Goal: Information Seeking & Learning: Find specific fact

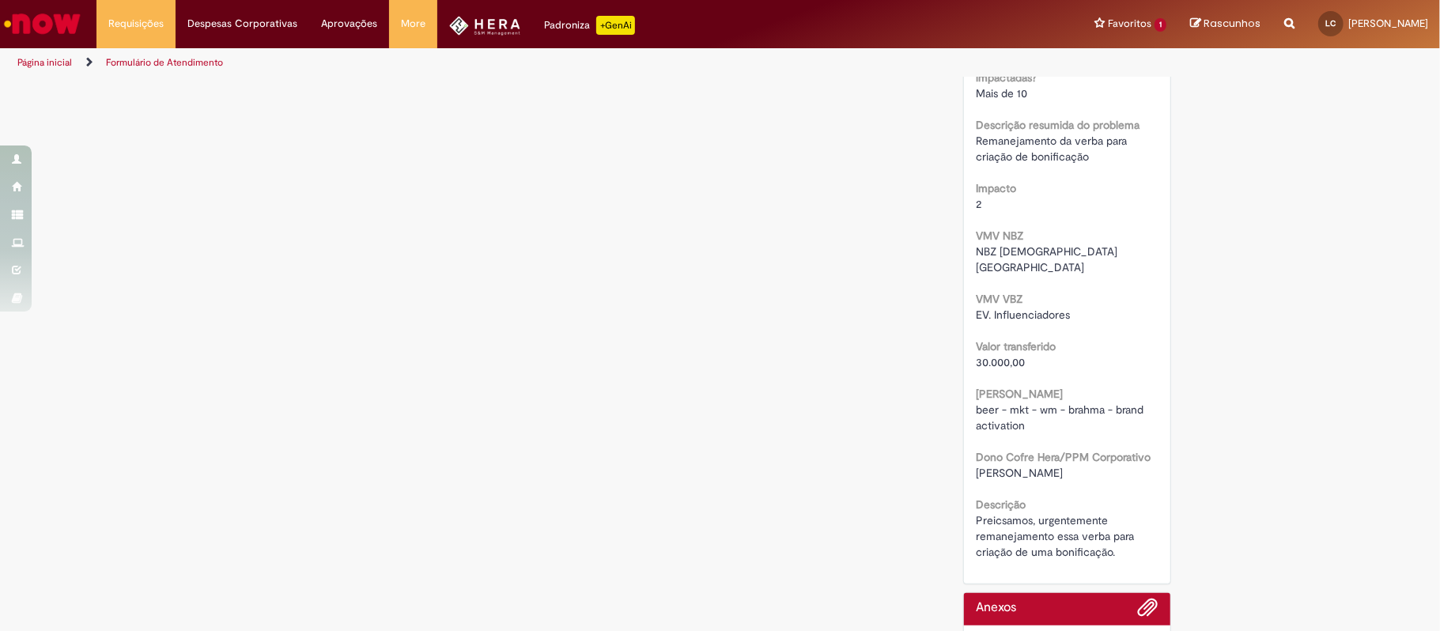
scroll to position [671, 0]
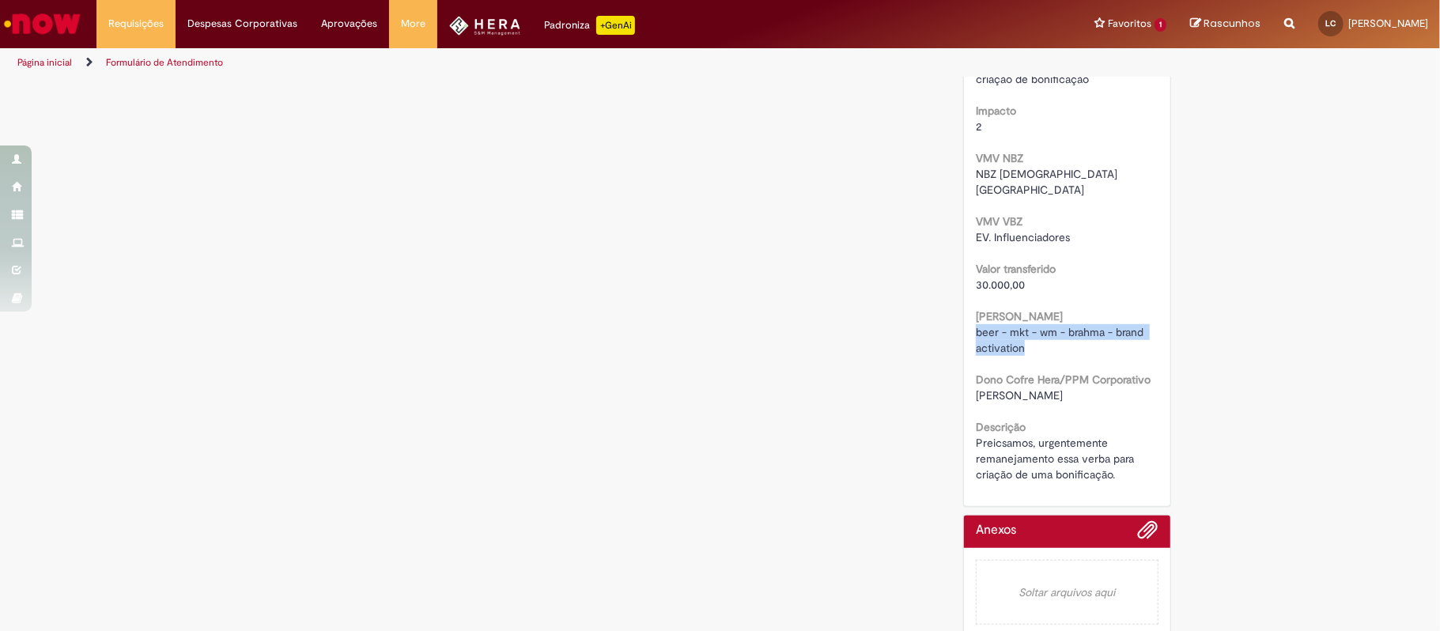
drag, startPoint x: 968, startPoint y: 317, endPoint x: 1132, endPoint y: 332, distance: 165.2
click at [1132, 332] on div "beer - mkt - wm - brahma - brand activation" at bounding box center [1067, 340] width 183 height 32
click at [995, 388] on span "[PERSON_NAME]" at bounding box center [1019, 395] width 87 height 14
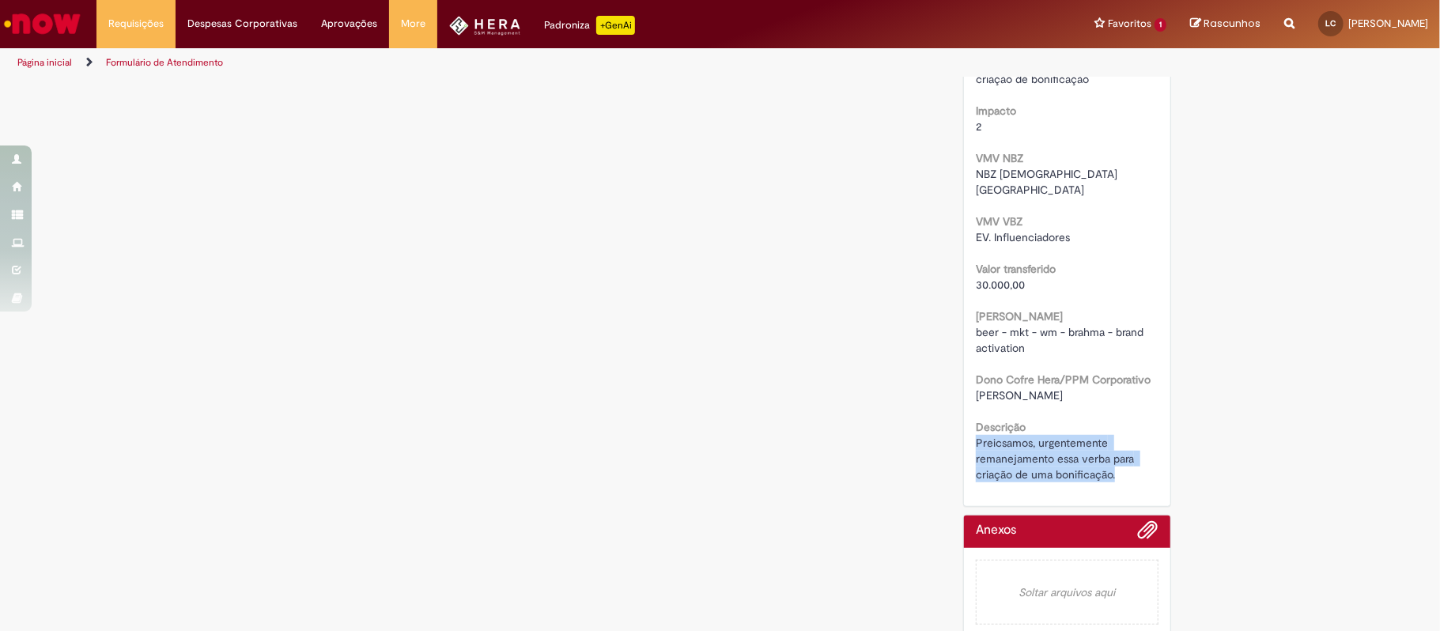
drag, startPoint x: 969, startPoint y: 425, endPoint x: 1121, endPoint y: 456, distance: 154.9
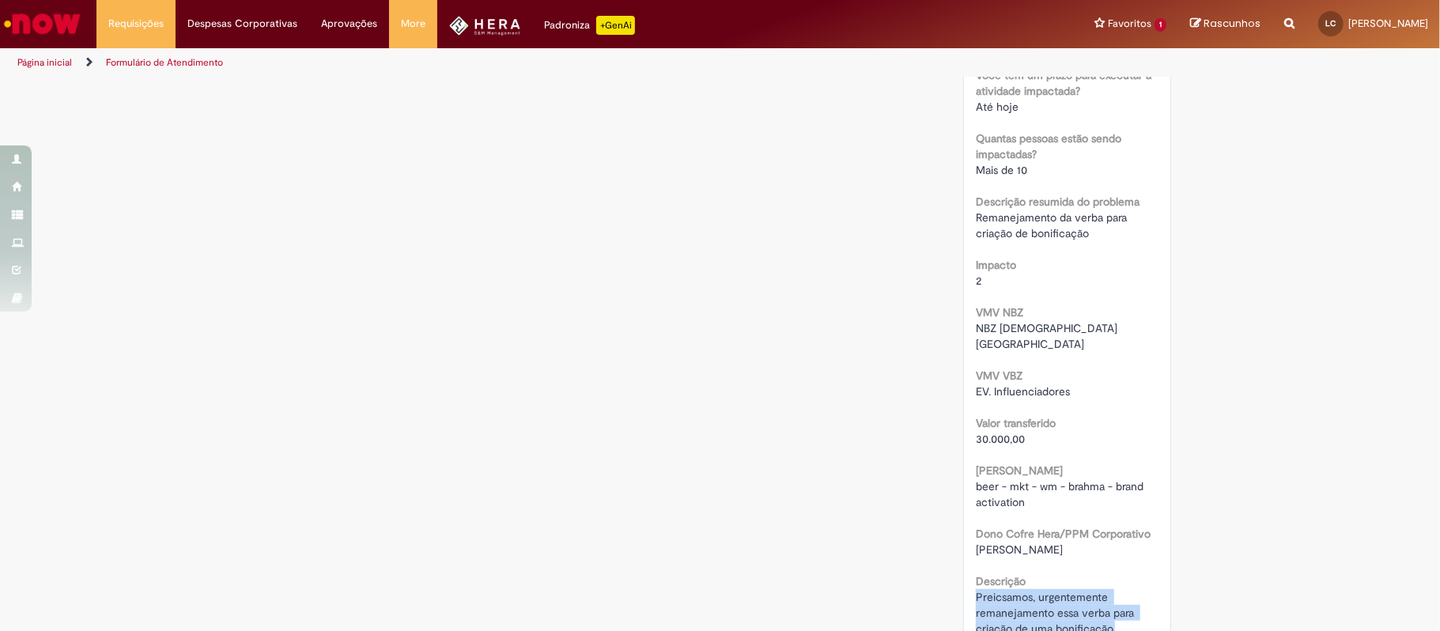
scroll to position [565, 0]
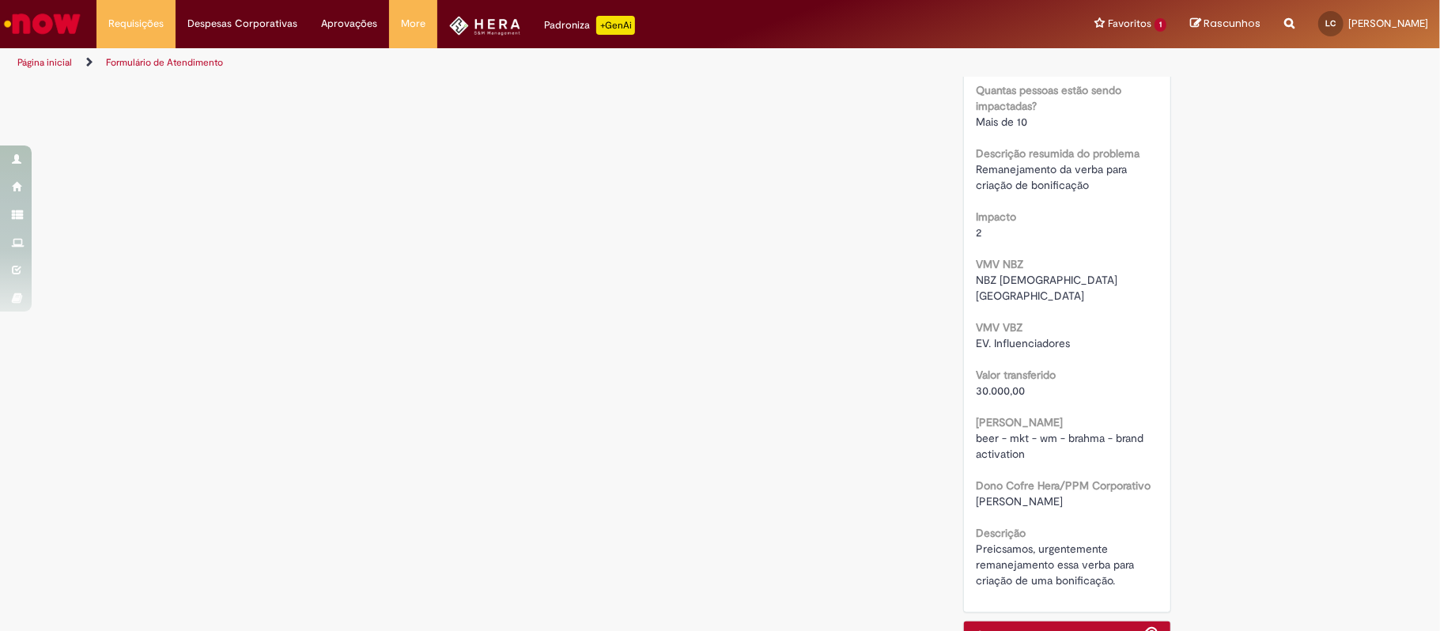
click at [1048, 368] on b "Valor transferido" at bounding box center [1016, 375] width 80 height 14
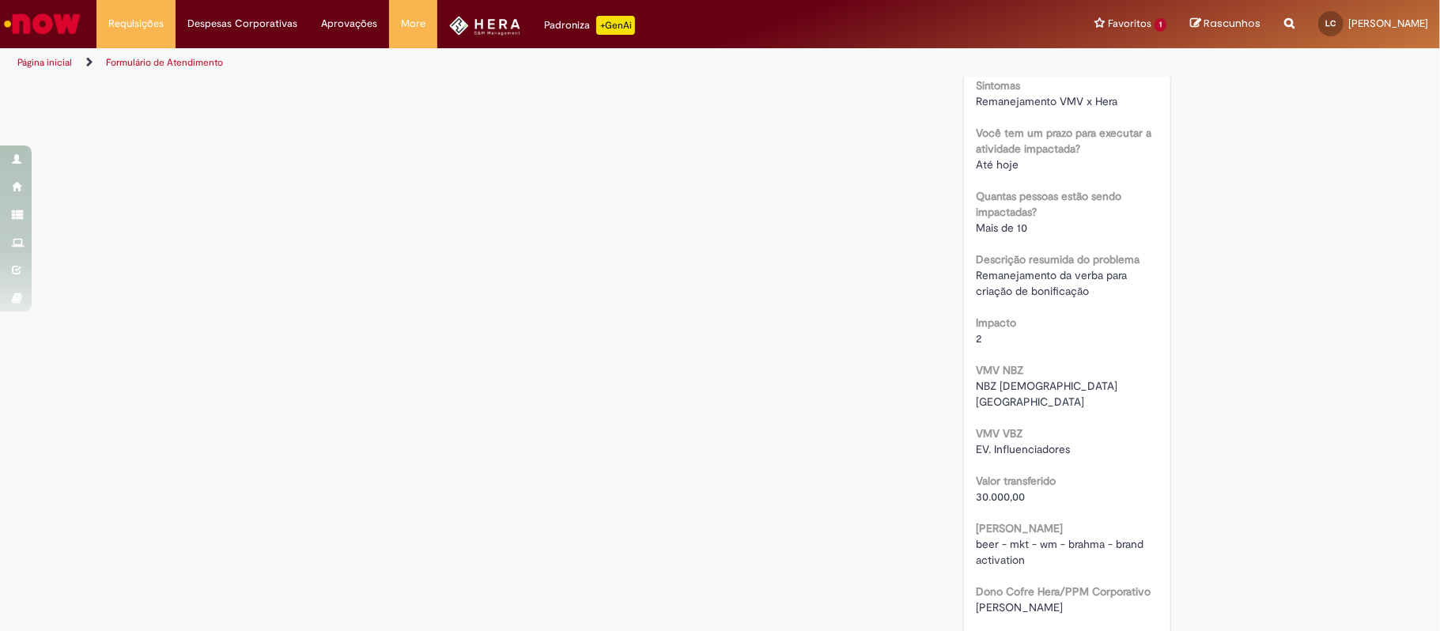
scroll to position [459, 0]
drag, startPoint x: 966, startPoint y: 389, endPoint x: 1070, endPoint y: 384, distance: 103.7
click at [1070, 384] on div "Número INC00525104 Status Novo Criado em 4m atrás 4 minutos atrás Conclusão Est…" at bounding box center [1067, 184] width 206 height 1065
copy span "NBZ [DEMOGRAPHIC_DATA] [GEOGRAPHIC_DATA]"
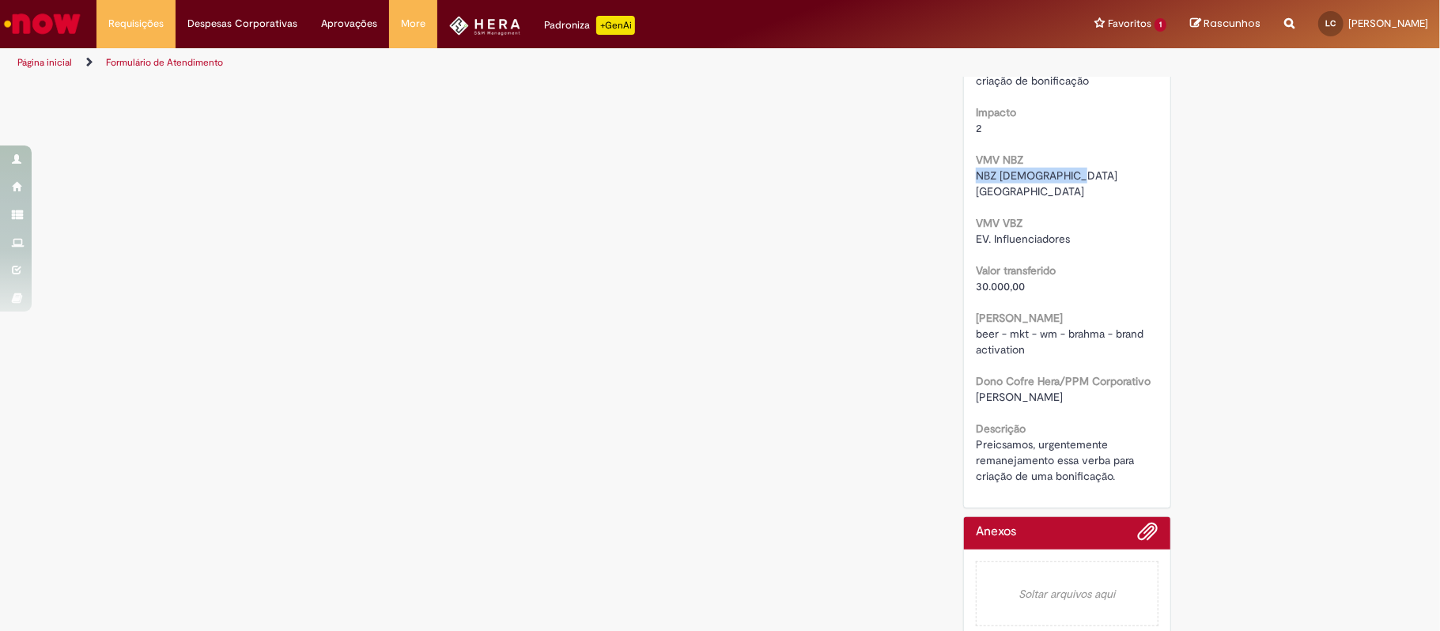
scroll to position [671, 0]
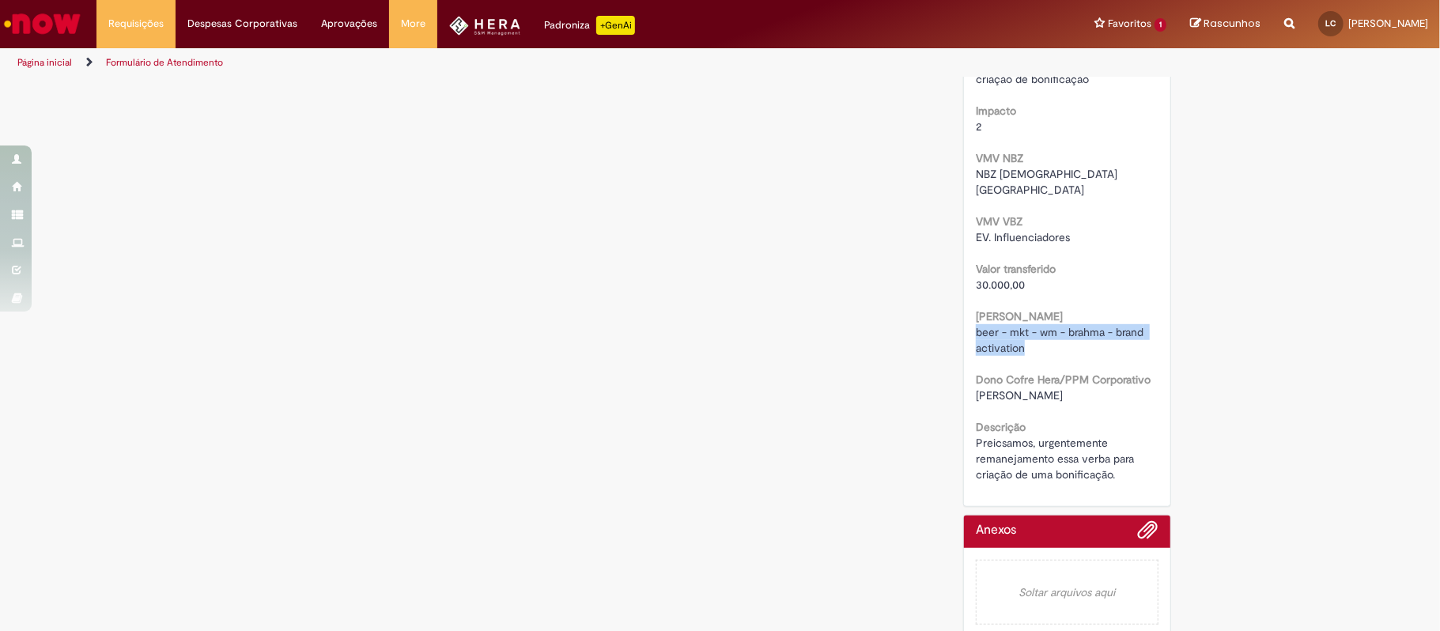
drag, startPoint x: 966, startPoint y: 312, endPoint x: 1016, endPoint y: 335, distance: 55.9
copy span "beer - mkt - wm - brahma - brand activation"
drag, startPoint x: 988, startPoint y: 267, endPoint x: 1029, endPoint y: 270, distance: 41.2
click at [1029, 277] on div "30.000,00" at bounding box center [1067, 285] width 183 height 16
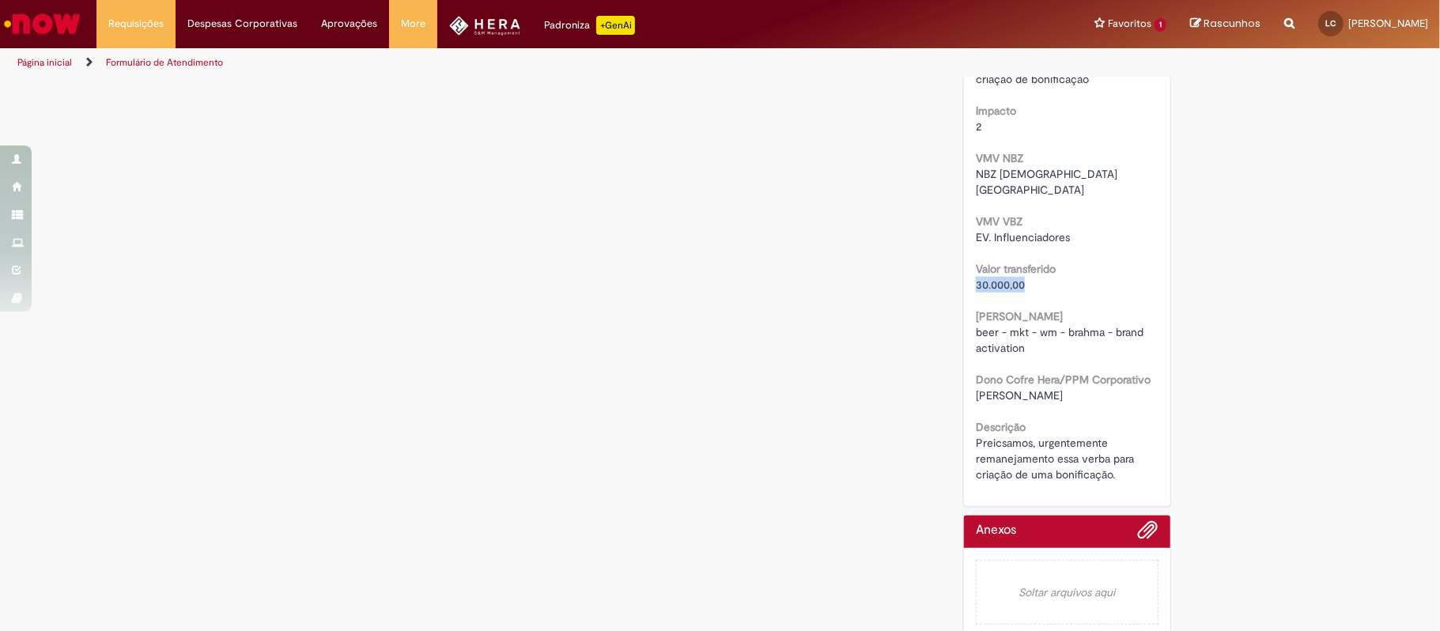
copy span "30.000,00"
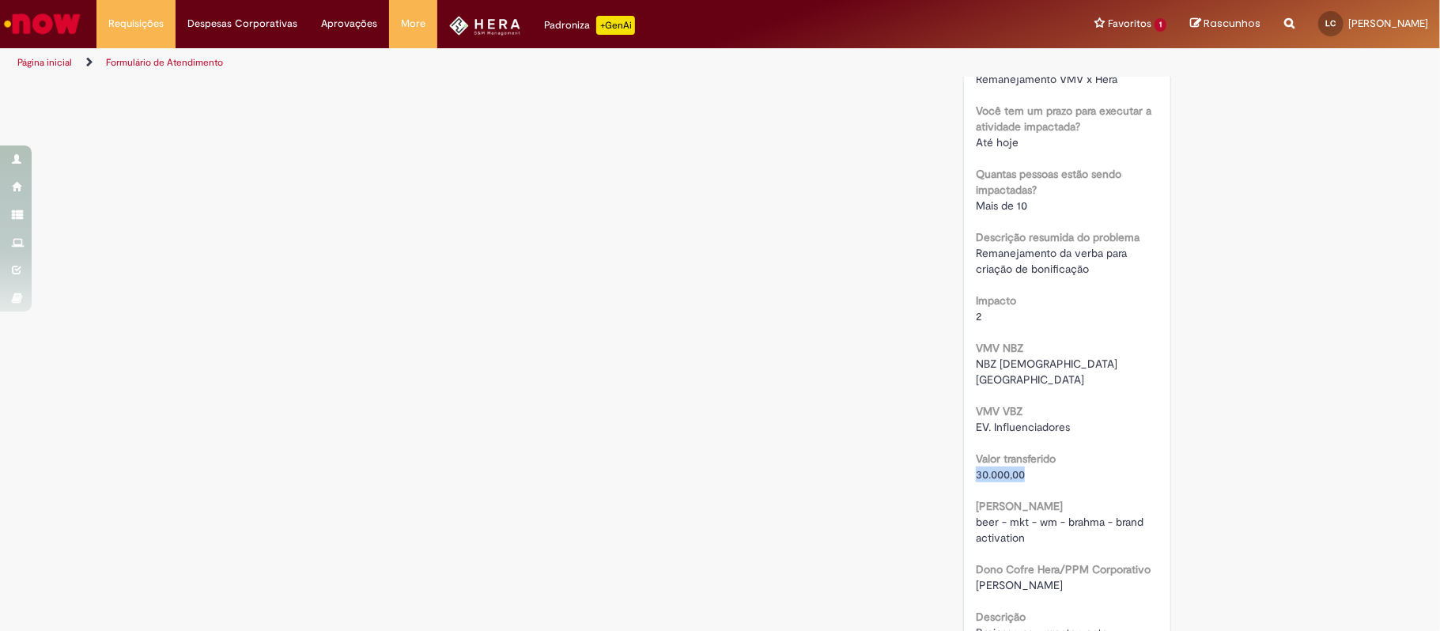
scroll to position [459, 0]
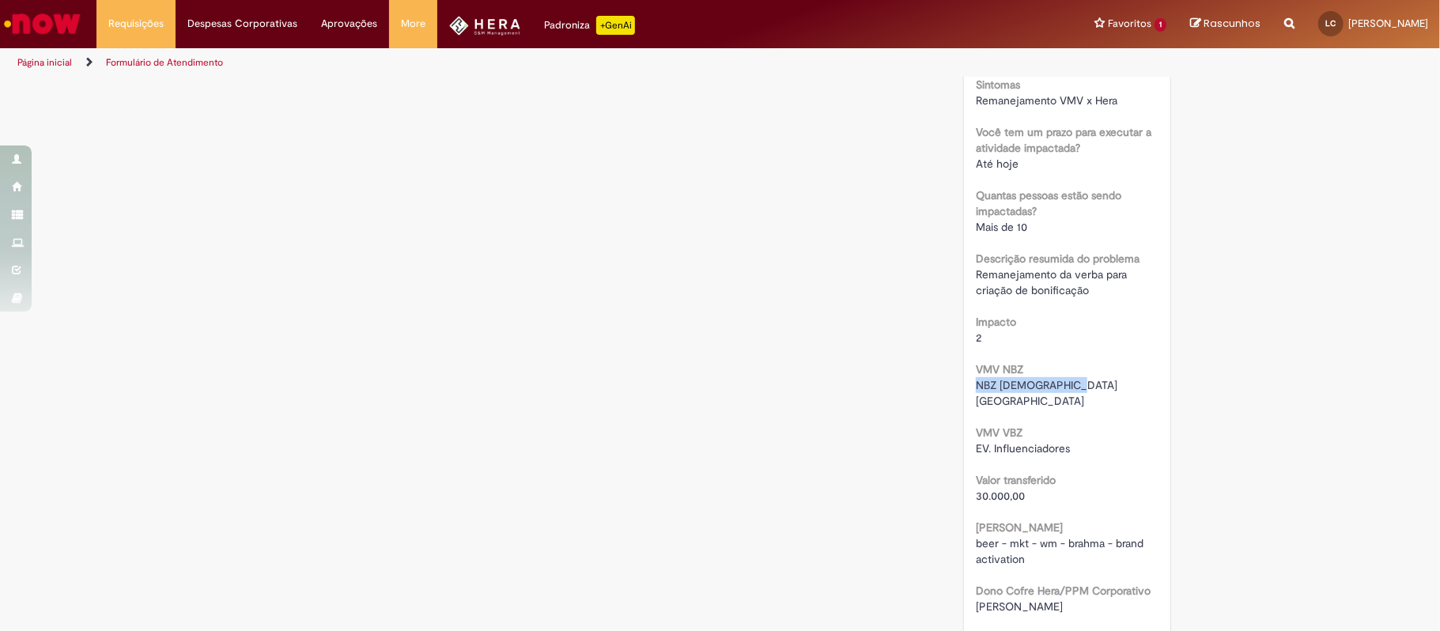
drag, startPoint x: 966, startPoint y: 378, endPoint x: 1069, endPoint y: 384, distance: 103.0
click at [1069, 384] on div "Número INC00525104 Status Novo Criado em 9m atrás 9 minutos atrás Conclusão Est…" at bounding box center [1067, 184] width 206 height 1065
copy span "NBZ [DEMOGRAPHIC_DATA] [GEOGRAPHIC_DATA]"
drag, startPoint x: 971, startPoint y: 429, endPoint x: 1056, endPoint y: 430, distance: 85.4
click at [1056, 441] on span "EV. Influenciadores" at bounding box center [1023, 448] width 94 height 14
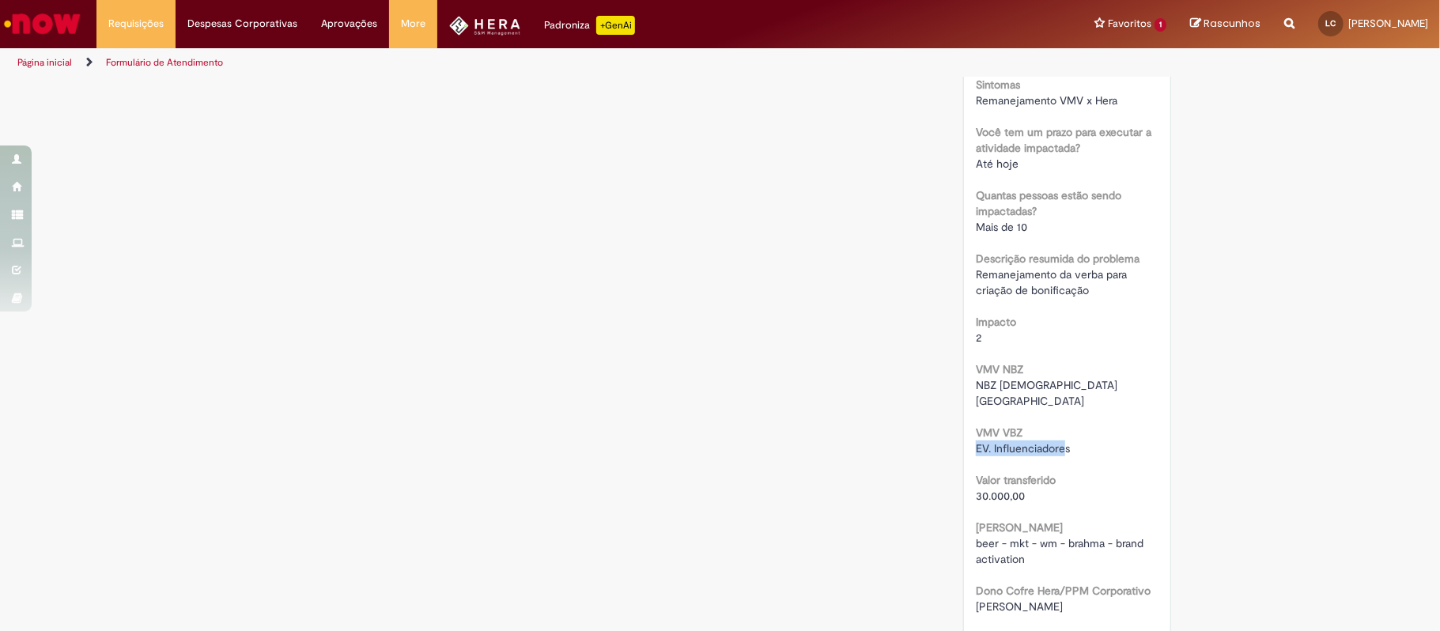
copy span "EV. Influenciadore"
click at [1124, 394] on div "Urgência 1 Grupo resolvedor APR - Contabilidade S&M [GEOGRAPHIC_DATA] Sistemas …" at bounding box center [1067, 256] width 183 height 875
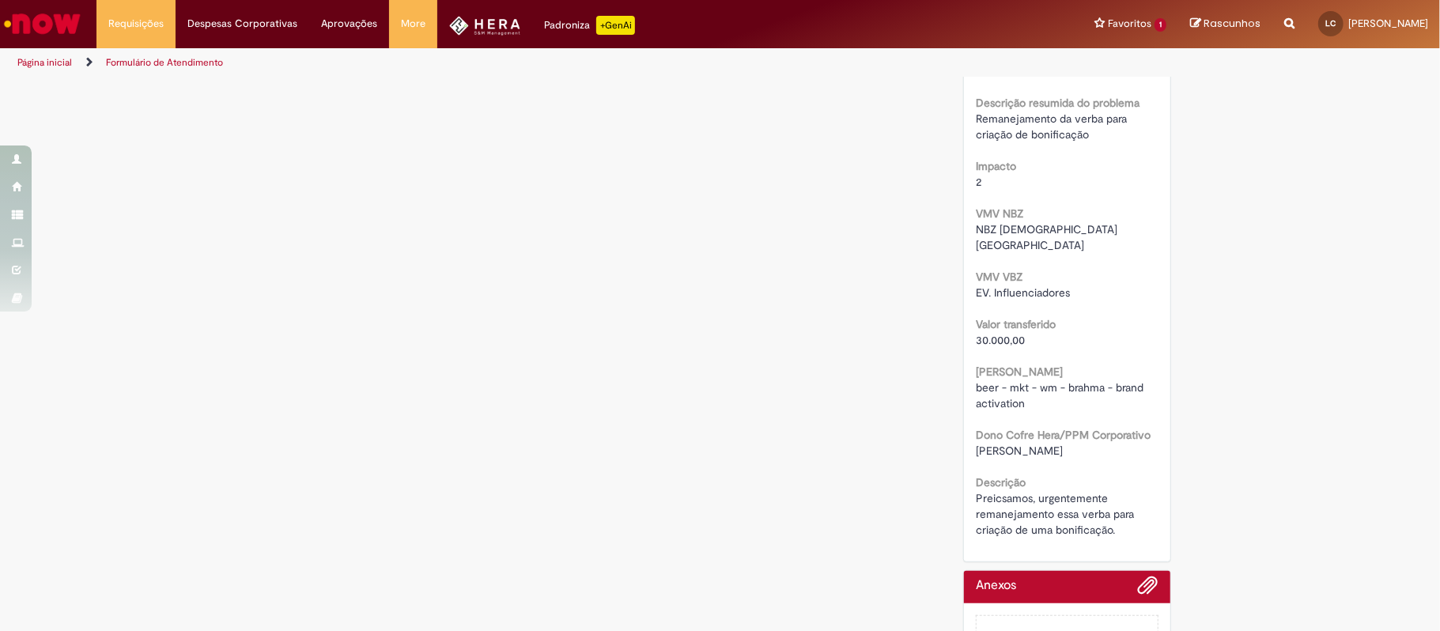
scroll to position [671, 0]
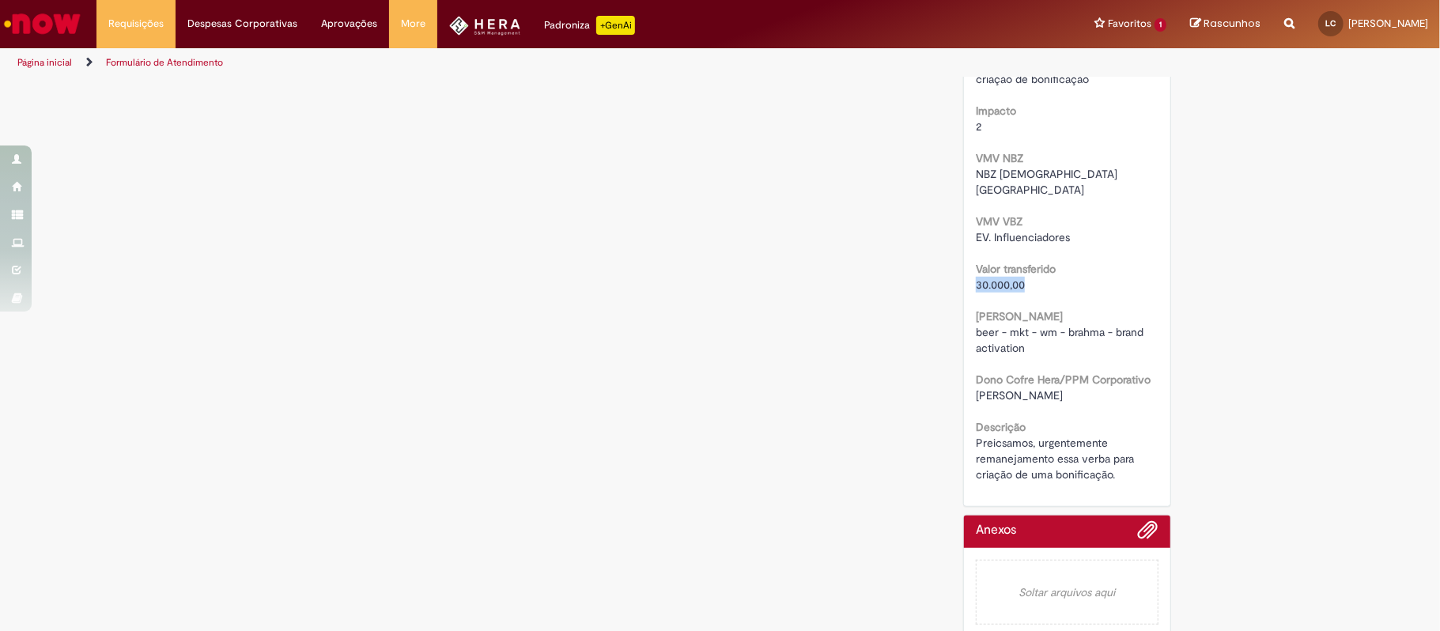
drag, startPoint x: 968, startPoint y: 270, endPoint x: 1025, endPoint y: 267, distance: 57.0
click at [1025, 277] on div "30.000,00" at bounding box center [1067, 285] width 183 height 16
copy span "30.000,00"
drag, startPoint x: 756, startPoint y: 300, endPoint x: 765, endPoint y: 286, distance: 17.1
click at [756, 300] on div "Verificar Código de Barras [GEOGRAPHIC_DATA] Em andamento Validação Concluído I…" at bounding box center [720, 27] width 925 height 1237
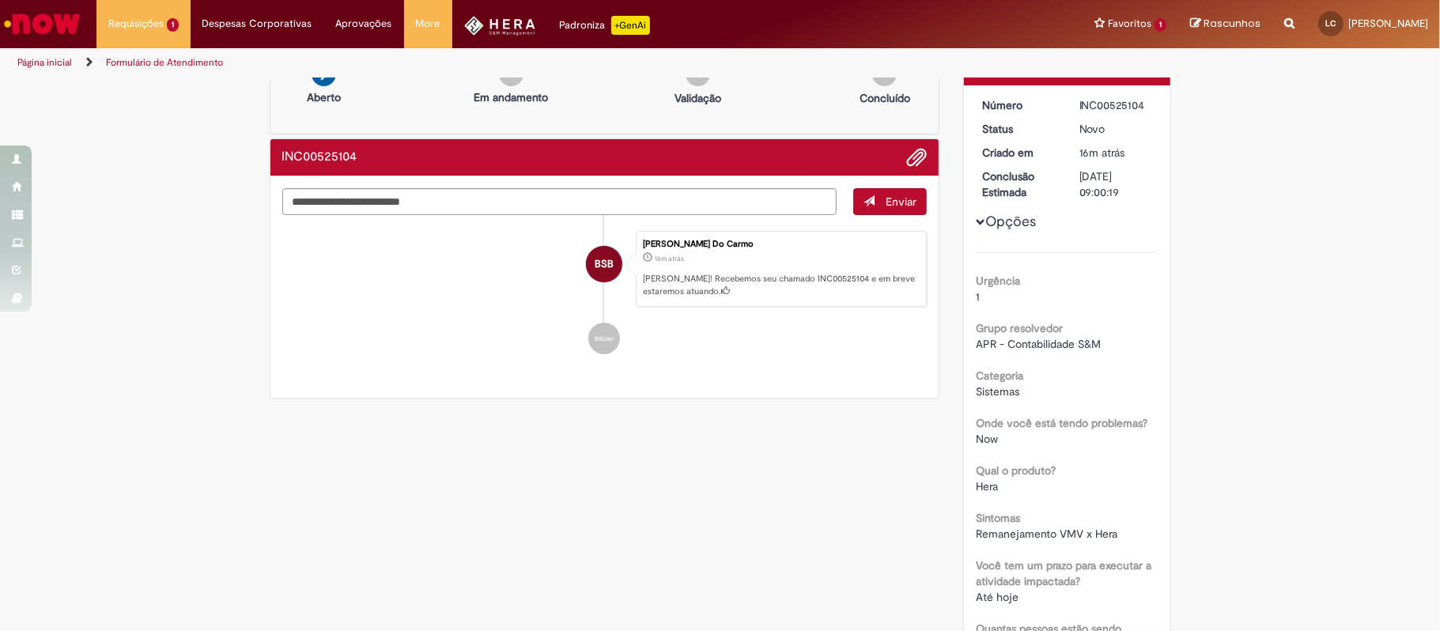
scroll to position [0, 0]
